Goal: Information Seeking & Learning: Learn about a topic

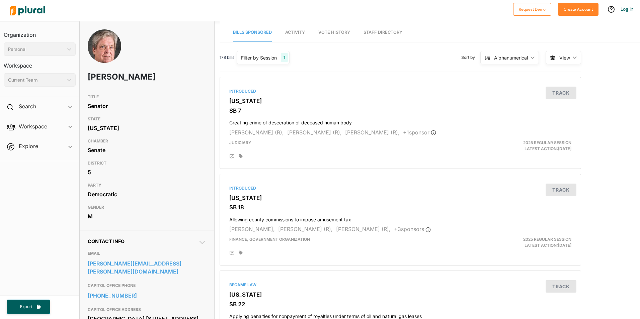
click at [36, 10] on img at bounding box center [27, 10] width 47 height 23
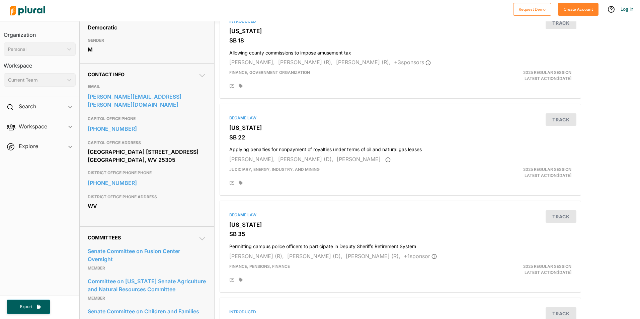
scroll to position [167, 0]
click at [498, 254] on div "Mike Oliverio (R), Mike Woelfel (D), Tom Takubo (R), + 1 sponsor" at bounding box center [400, 256] width 342 height 8
